Goal: Transaction & Acquisition: Purchase product/service

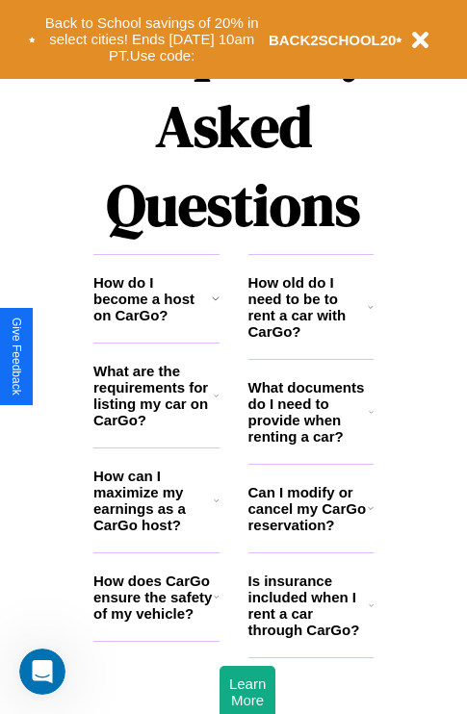
scroll to position [2333, 0]
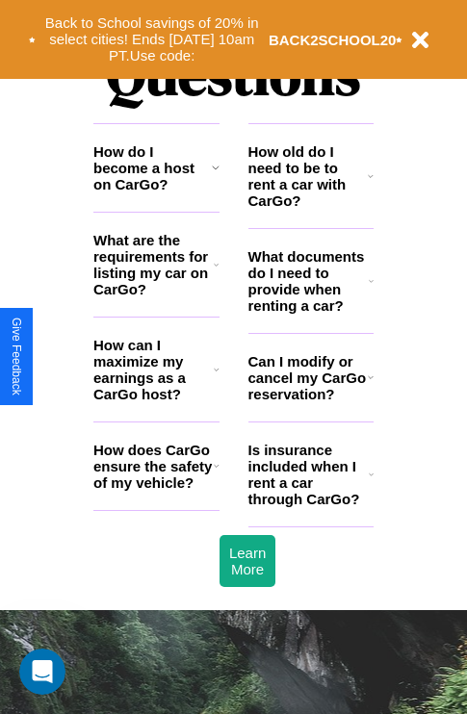
click at [216, 474] on icon at bounding box center [217, 465] width 6 height 15
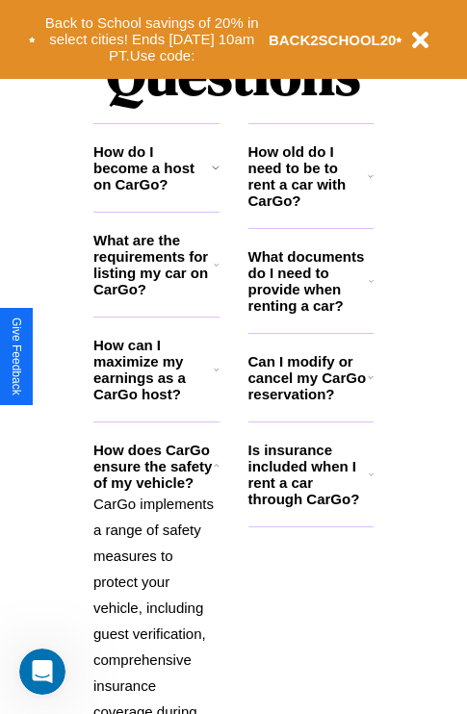
click at [310, 207] on h3 "How old do I need to be to rent a car with CarGo?" at bounding box center [308, 175] width 120 height 65
click at [156, 590] on p "CarGo implements a range of safety measures to protect your vehicle, including …" at bounding box center [156, 725] width 126 height 468
click at [310, 402] on h3 "Can I modify or cancel my CarGo reservation?" at bounding box center [307, 377] width 119 height 49
click at [371, 482] on icon at bounding box center [371, 474] width 5 height 15
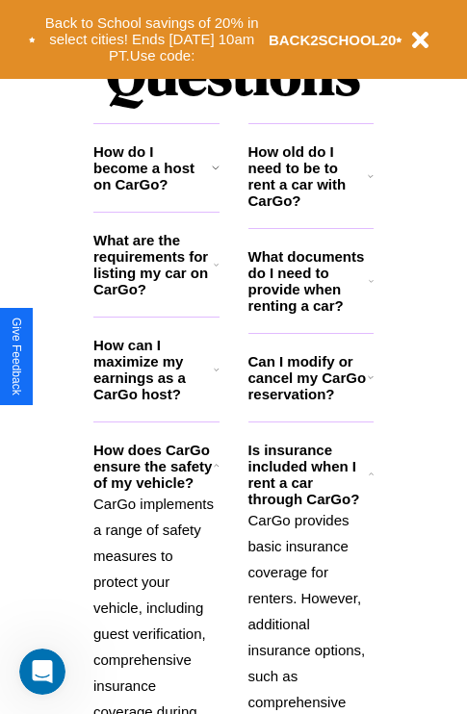
click at [310, 402] on h3 "Can I modify or cancel my CarGo reservation?" at bounding box center [307, 377] width 119 height 49
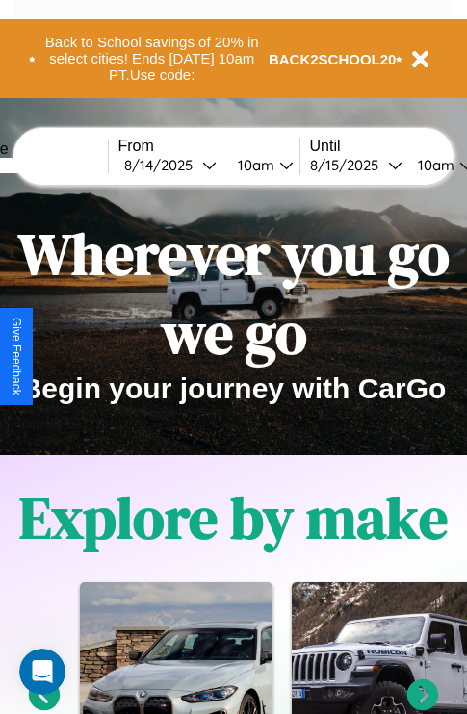
click at [65, 165] on input "text" at bounding box center [35, 165] width 144 height 15
type input "**********"
click at [193, 165] on div "8 / 14 / 2025" at bounding box center [163, 165] width 78 height 18
select select "*"
select select "****"
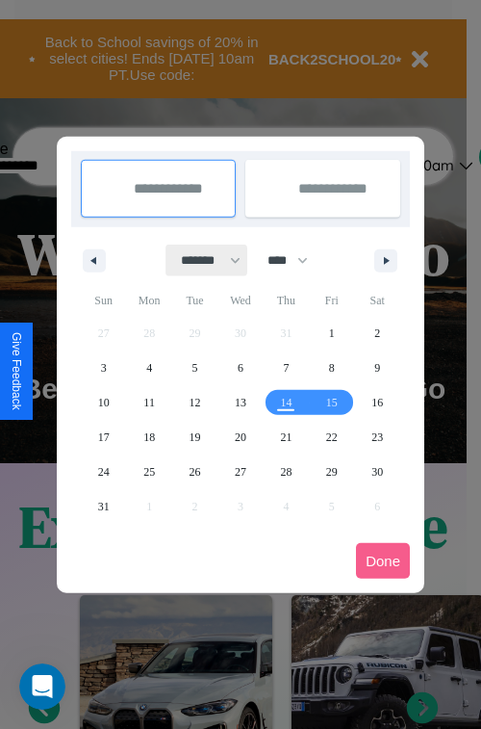
click at [202, 260] on select "******* ******** ***** ***** *** **** **** ****** ********* ******* ******** **…" at bounding box center [208, 261] width 82 height 32
select select "**"
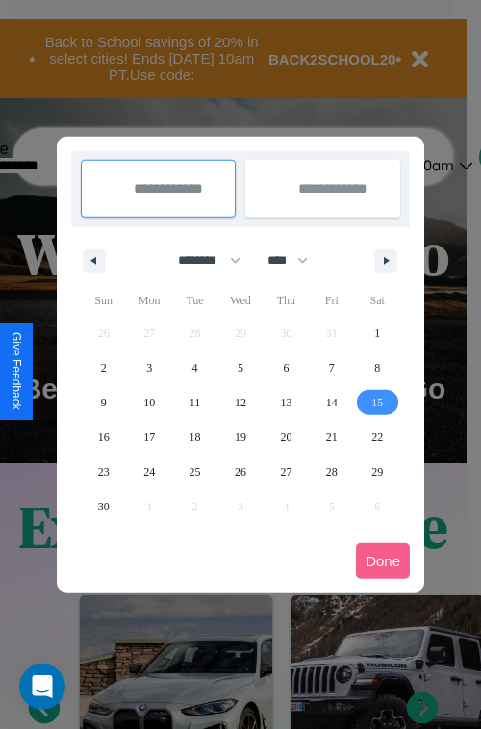
click at [377, 401] on span "15" at bounding box center [378, 402] width 12 height 35
type input "**********"
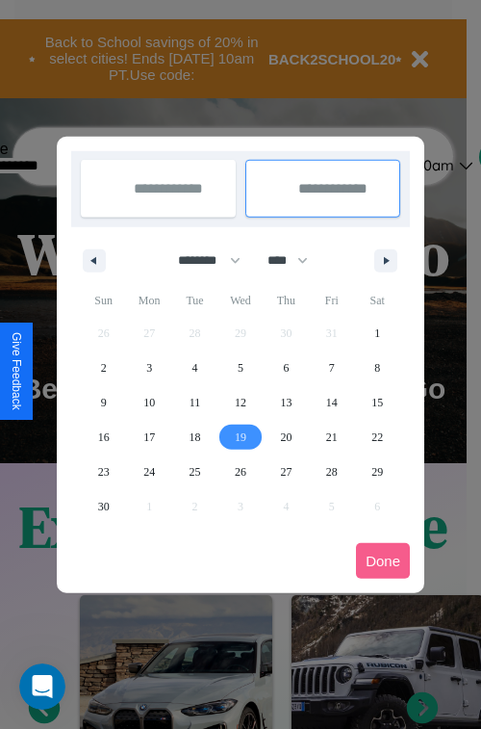
click at [240, 436] on span "19" at bounding box center [241, 437] width 12 height 35
type input "**********"
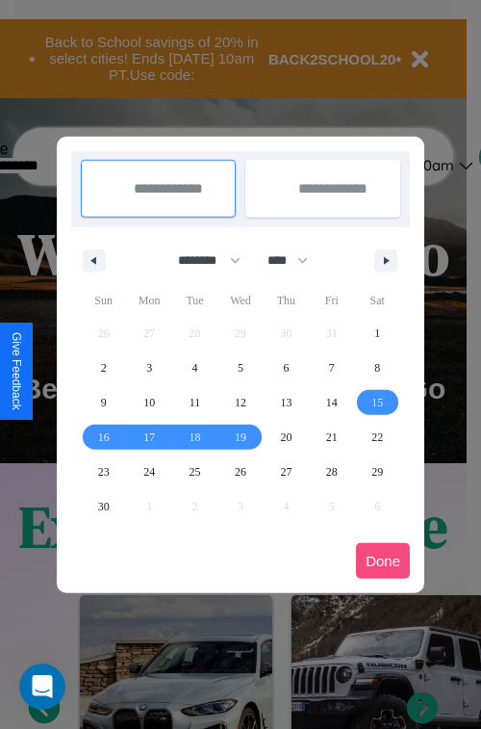
click at [383, 560] on button "Done" at bounding box center [383, 561] width 54 height 36
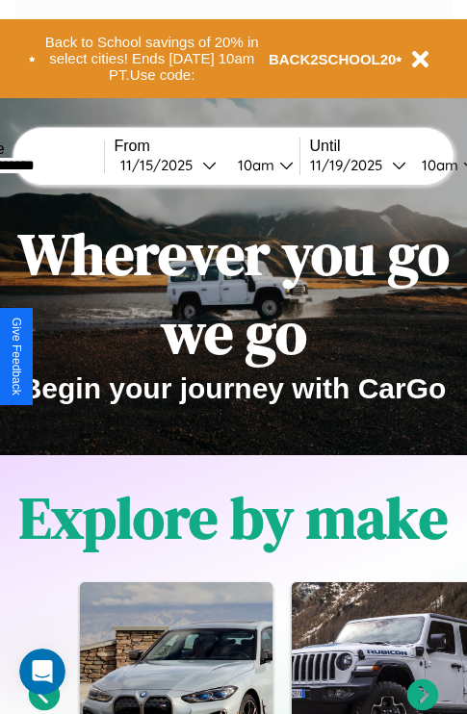
click at [276, 165] on div "10am" at bounding box center [253, 165] width 51 height 18
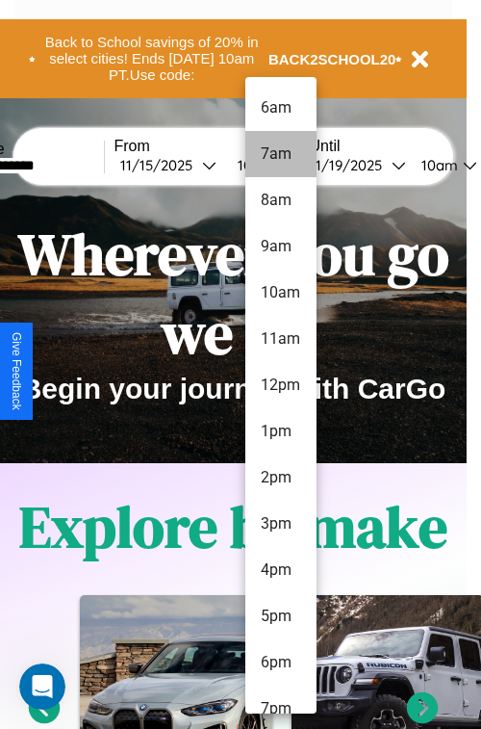
click at [280, 154] on li "7am" at bounding box center [281, 154] width 71 height 46
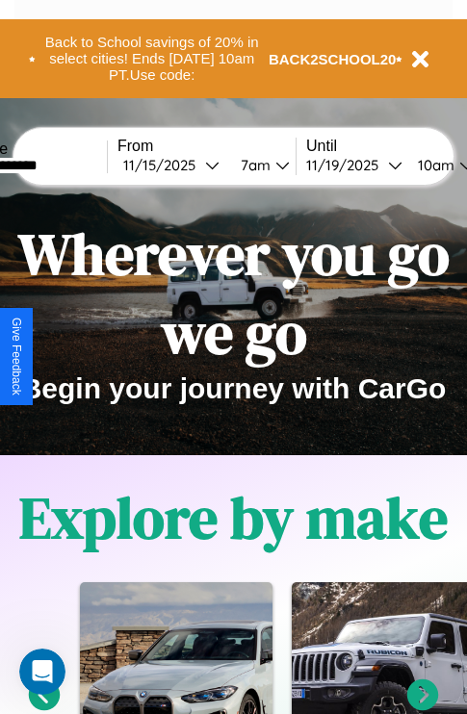
click at [456, 165] on div "10am" at bounding box center [433, 165] width 51 height 18
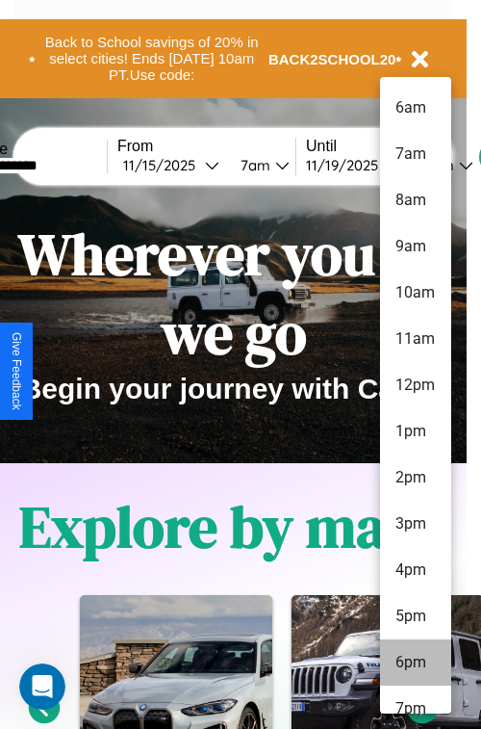
click at [415, 662] on li "6pm" at bounding box center [415, 662] width 71 height 46
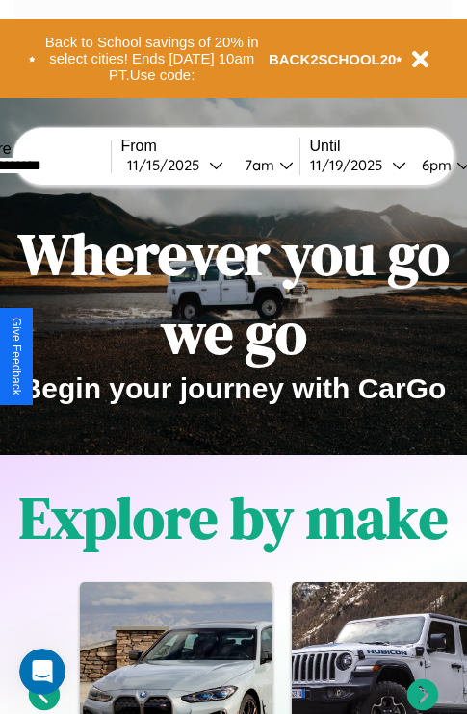
scroll to position [0, 68]
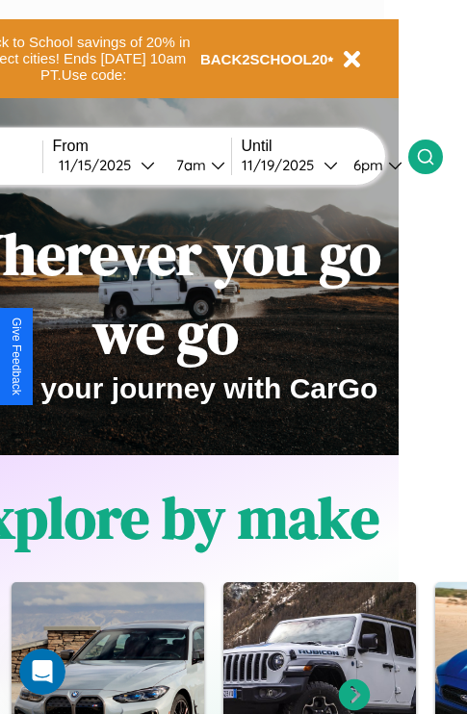
click at [435, 156] on icon at bounding box center [425, 156] width 19 height 19
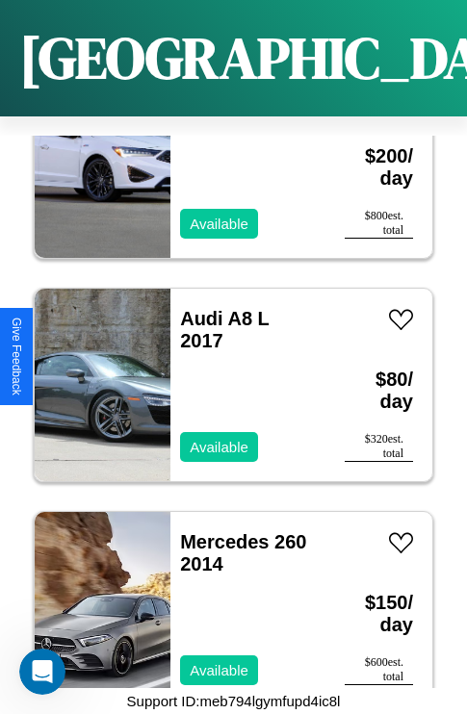
scroll to position [10124, 0]
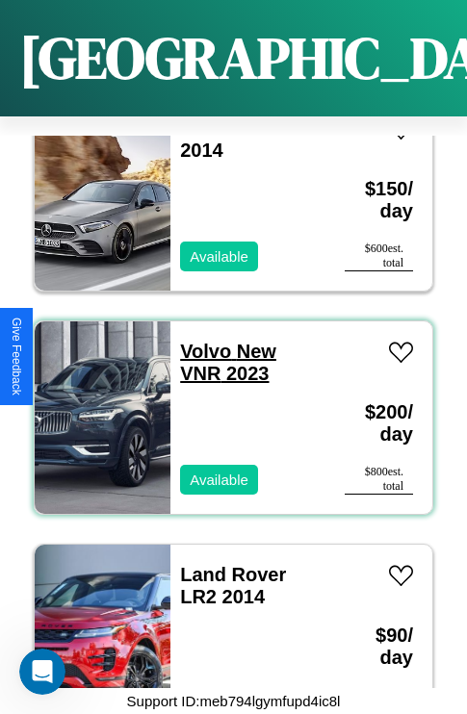
click at [199, 341] on link "Volvo New VNR 2023" at bounding box center [228, 362] width 96 height 43
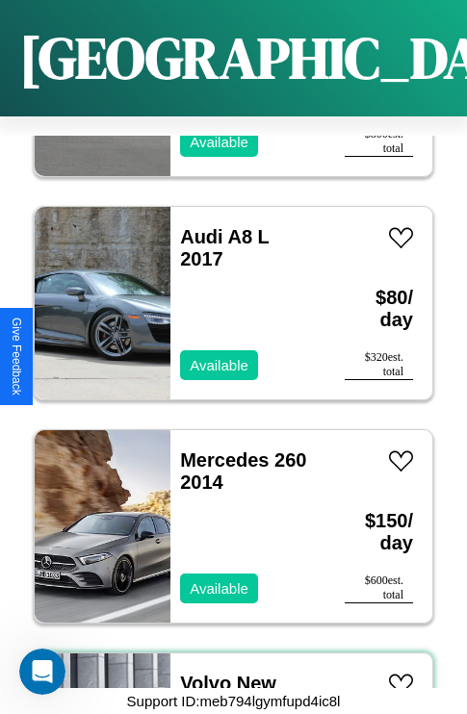
scroll to position [9677, 0]
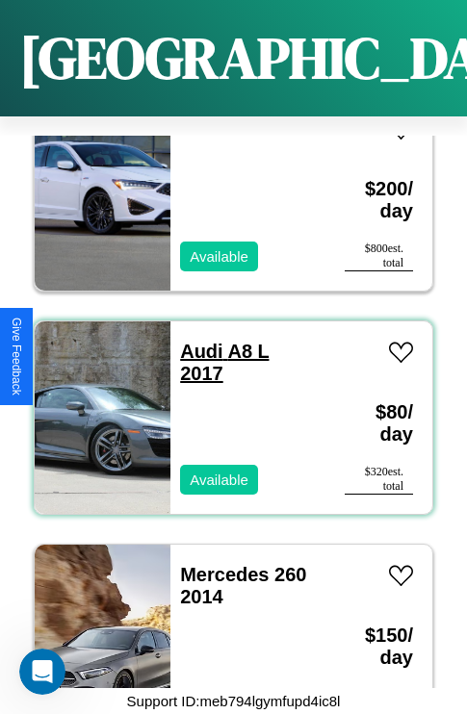
click at [195, 341] on link "Audi A8 L 2017" at bounding box center [224, 362] width 89 height 43
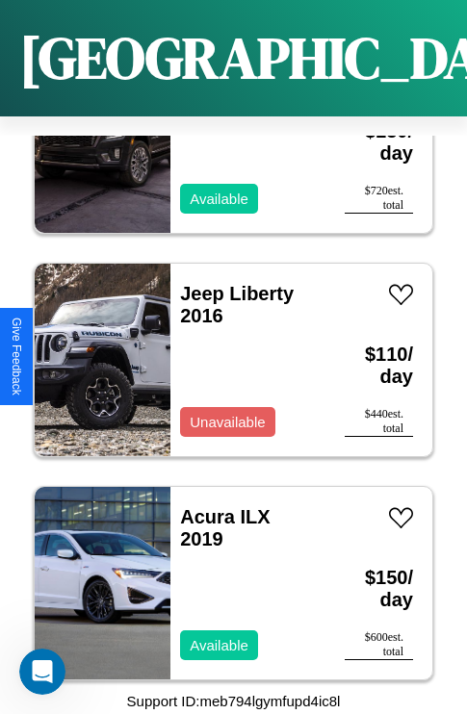
scroll to position [3870, 0]
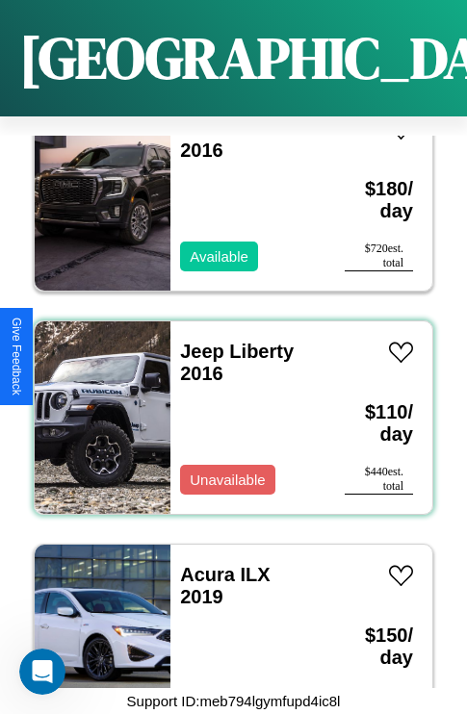
click at [226, 406] on div "Jeep Liberty 2016 Unavailable" at bounding box center [247, 418] width 155 height 193
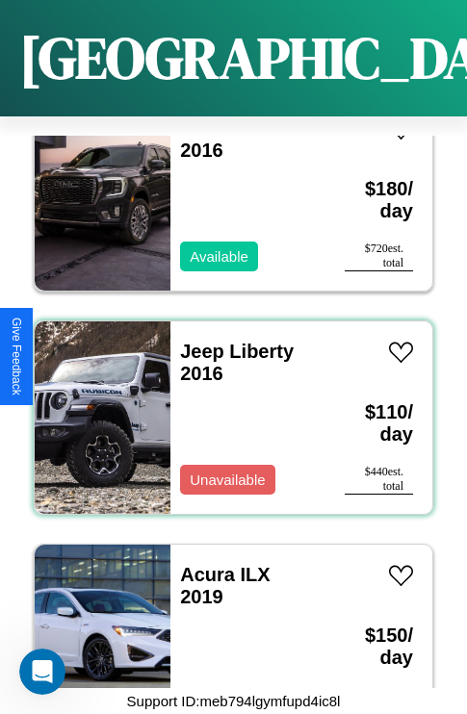
click at [226, 406] on div "Jeep Liberty 2016 Unavailable" at bounding box center [247, 418] width 155 height 193
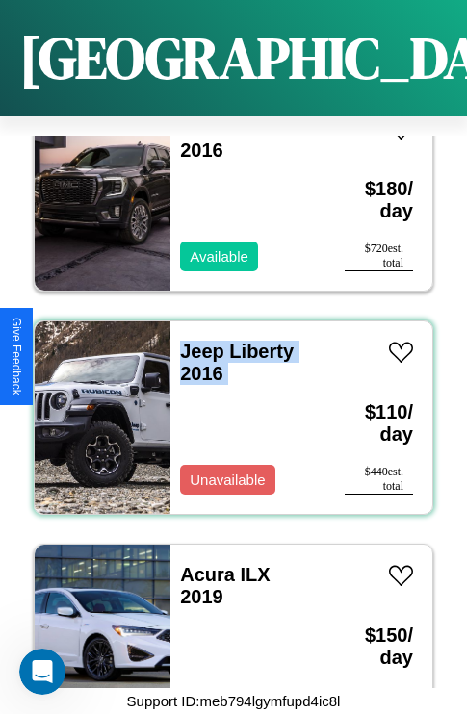
click at [226, 406] on div "Jeep Liberty 2016 Unavailable" at bounding box center [247, 418] width 155 height 193
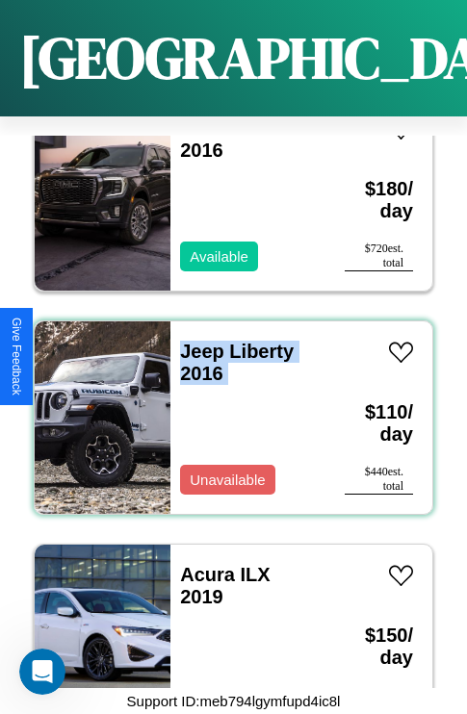
click at [226, 406] on div "Jeep Liberty 2016 Unavailable" at bounding box center [247, 418] width 155 height 193
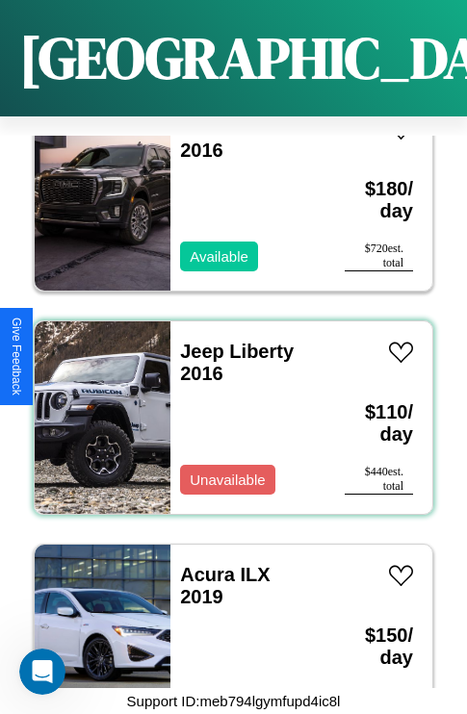
click at [226, 406] on div "Jeep Liberty 2016 Unavailable" at bounding box center [247, 418] width 155 height 193
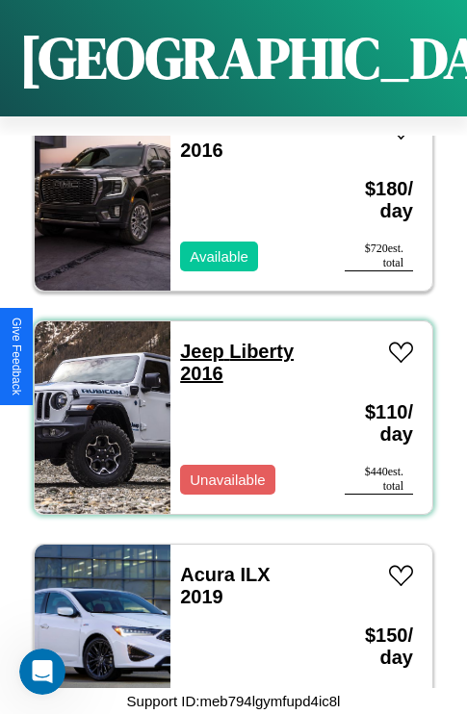
click at [196, 341] on link "Jeep Liberty 2016" at bounding box center [237, 362] width 114 height 43
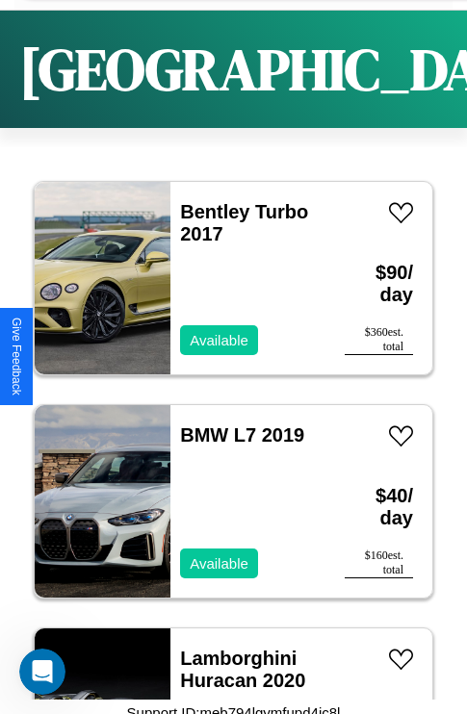
scroll to position [0, 0]
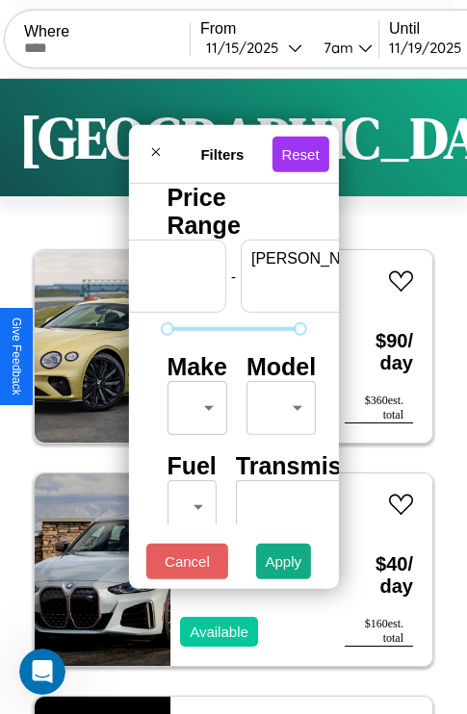
scroll to position [0, 119]
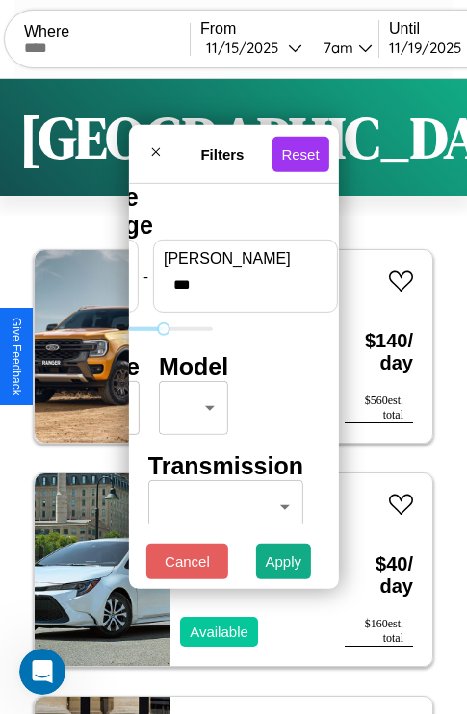
type input "***"
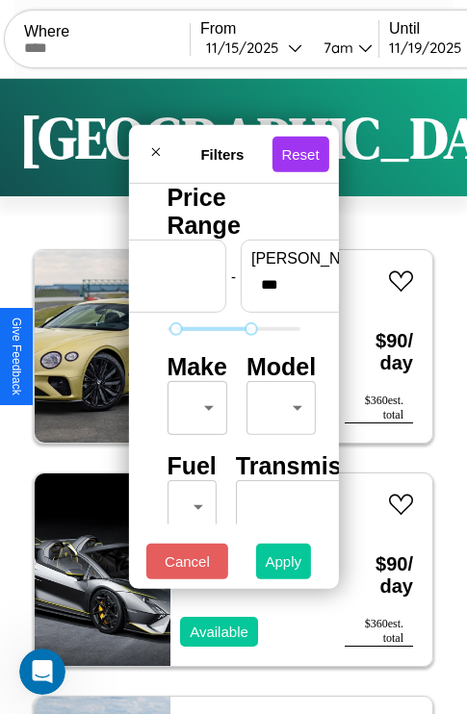
type input "**"
click at [284, 566] on button "Apply" at bounding box center [284, 562] width 56 height 36
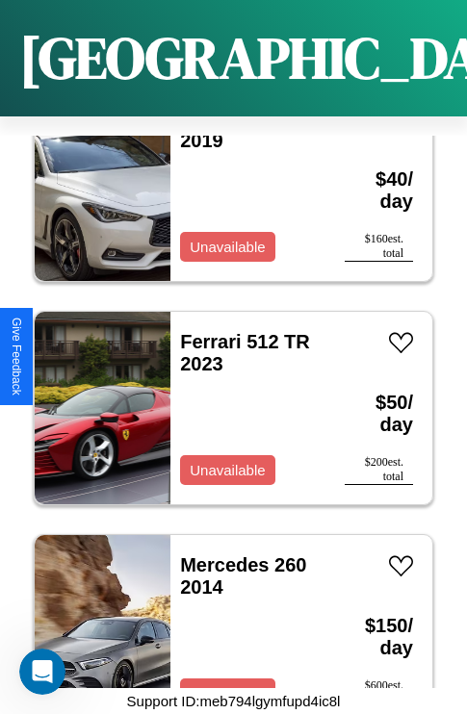
scroll to position [5210, 0]
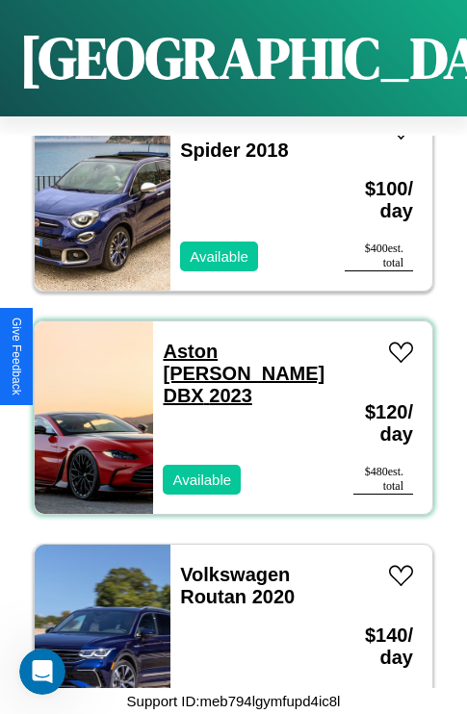
click at [233, 341] on link "Aston Martin DBX 2023" at bounding box center [244, 373] width 162 height 65
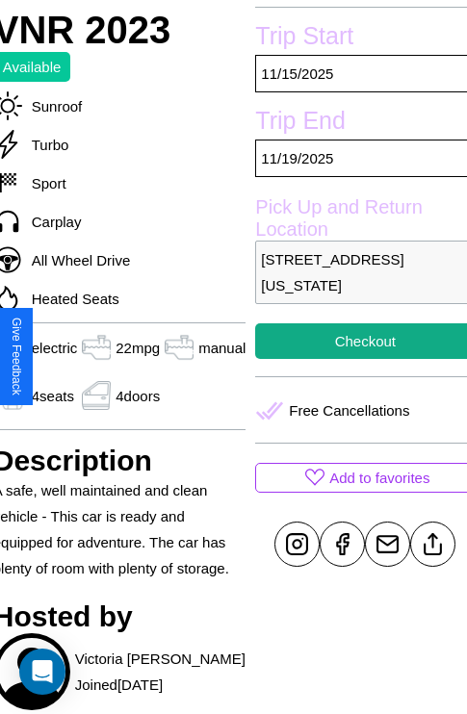
scroll to position [448, 77]
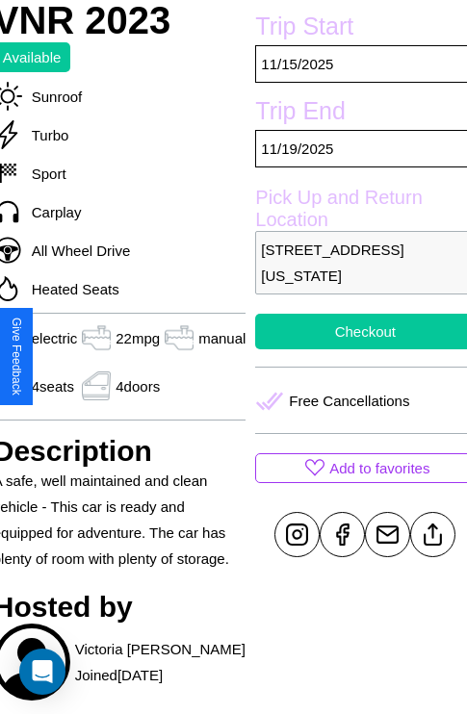
click at [357, 350] on button "Checkout" at bounding box center [365, 332] width 220 height 36
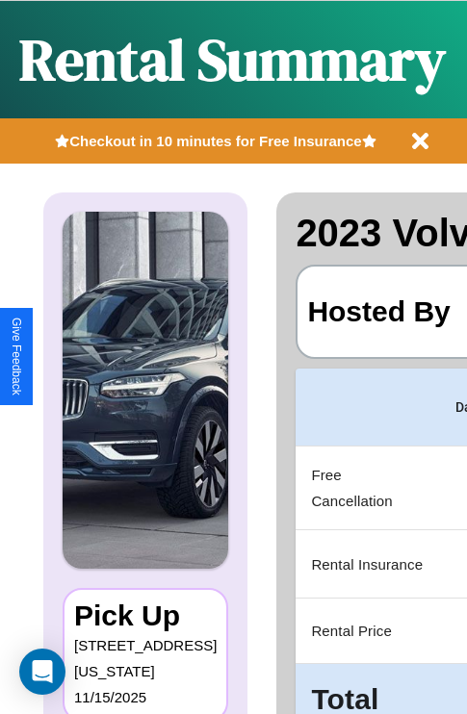
scroll to position [0, 368]
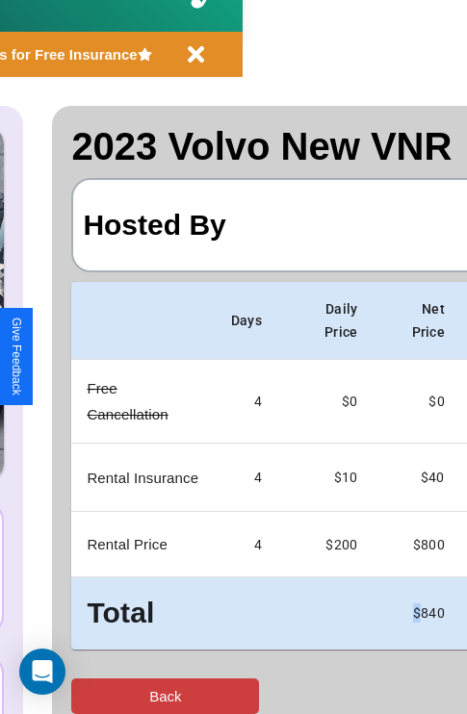
click at [93, 696] on button "Back" at bounding box center [165, 697] width 188 height 36
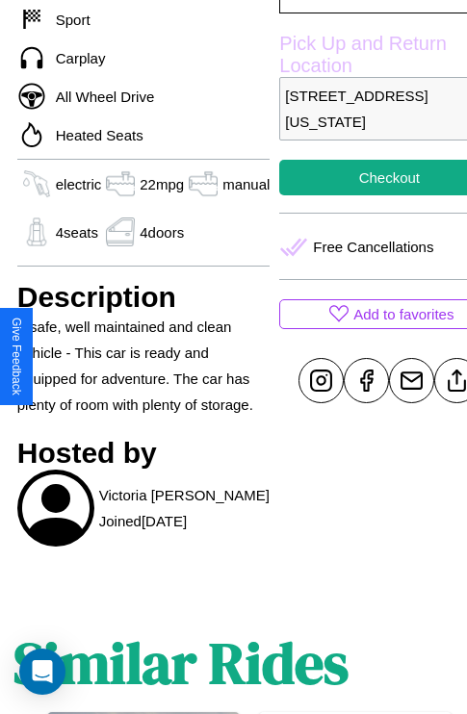
scroll to position [651, 58]
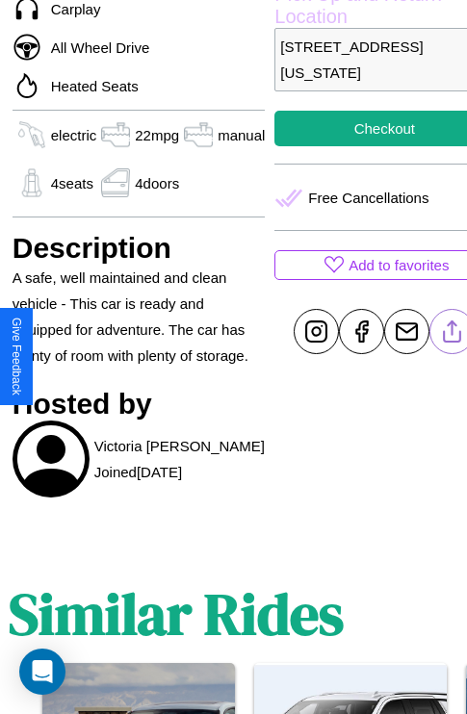
click at [453, 335] on line at bounding box center [453, 328] width 0 height 13
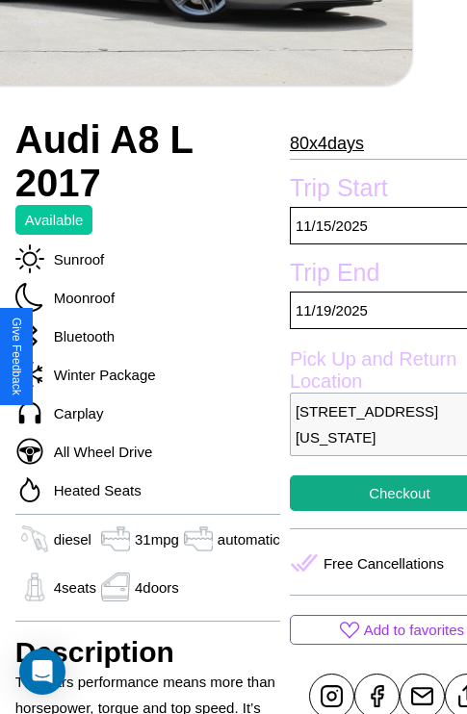
scroll to position [467, 85]
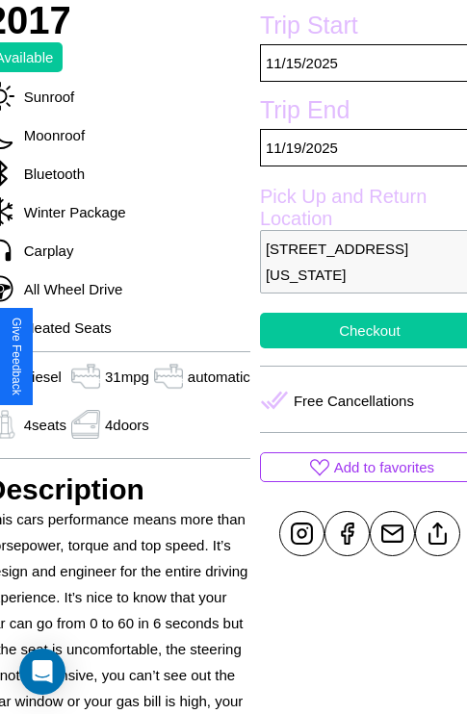
click at [356, 349] on button "Checkout" at bounding box center [370, 331] width 220 height 36
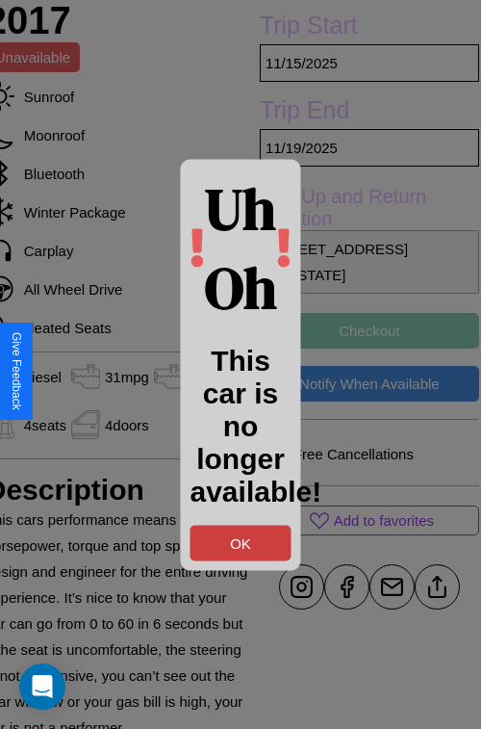
click at [241, 542] on button "OK" at bounding box center [241, 543] width 101 height 36
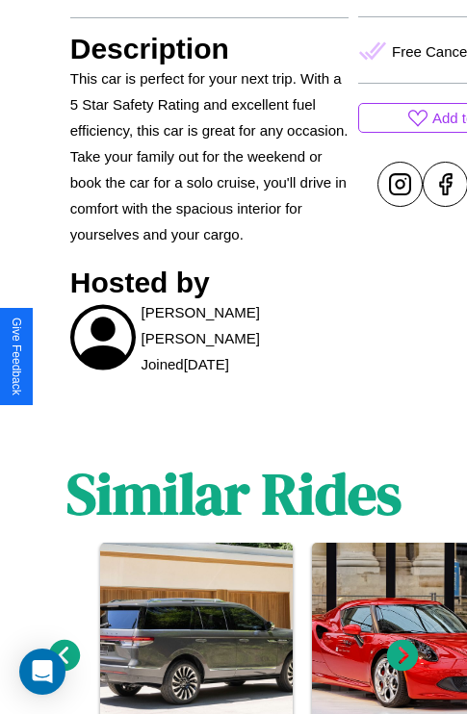
scroll to position [912, 0]
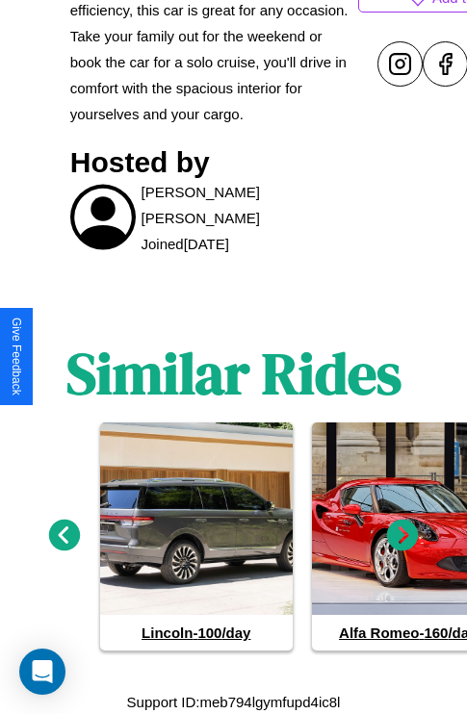
click at [402, 535] on icon at bounding box center [403, 536] width 32 height 32
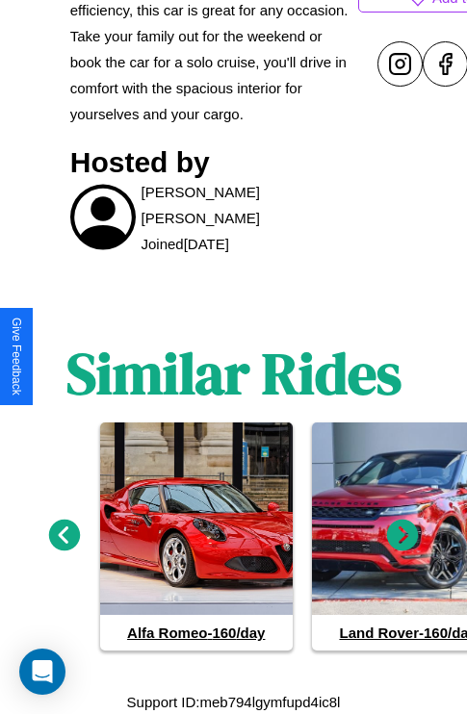
click at [402, 535] on icon at bounding box center [403, 536] width 32 height 32
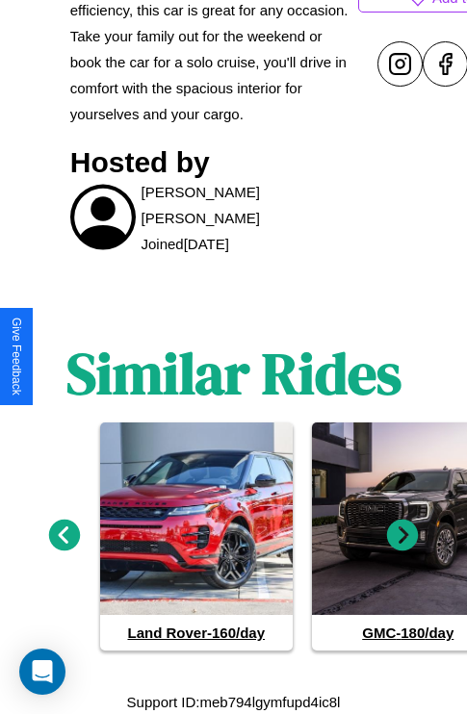
click at [402, 535] on icon at bounding box center [403, 536] width 32 height 32
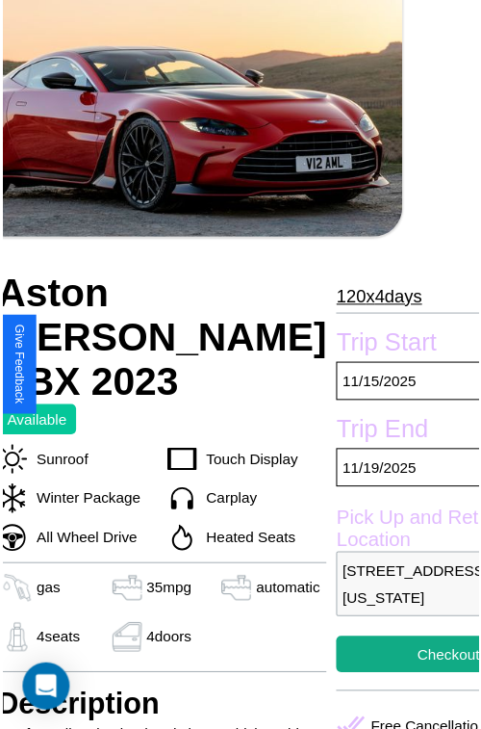
scroll to position [213, 81]
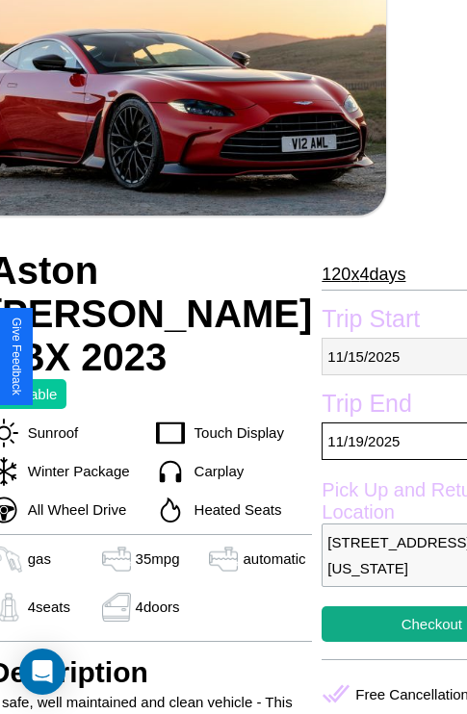
click at [357, 356] on p "[DATE]" at bounding box center [432, 357] width 220 height 38
select select "*"
select select "****"
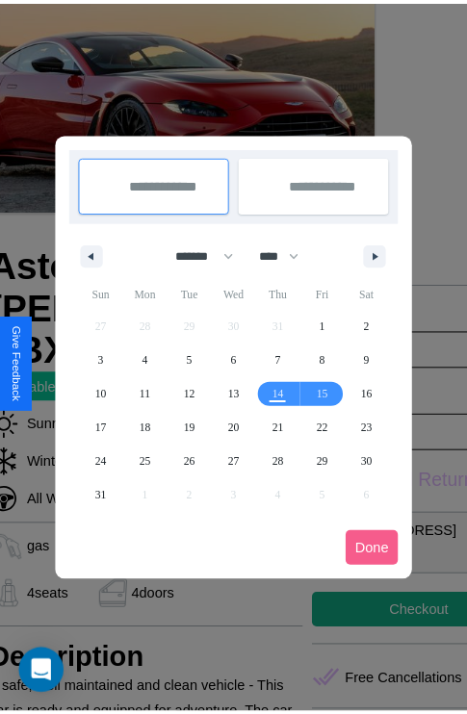
scroll to position [0, 81]
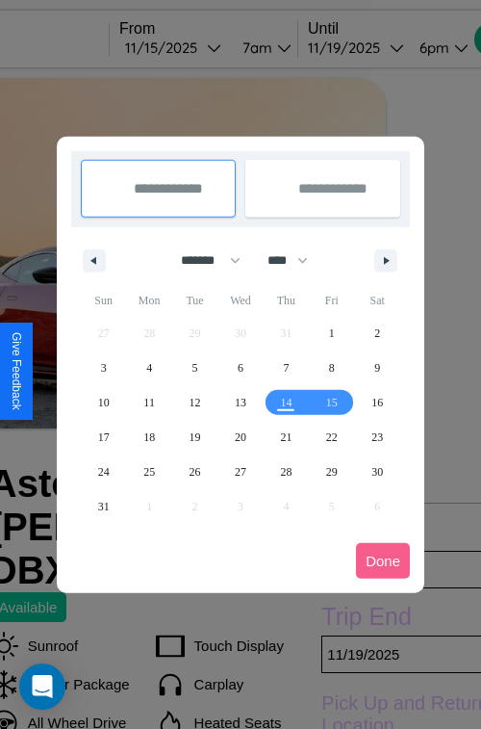
click at [199, 47] on div at bounding box center [240, 364] width 481 height 729
